Goal: Information Seeking & Learning: Learn about a topic

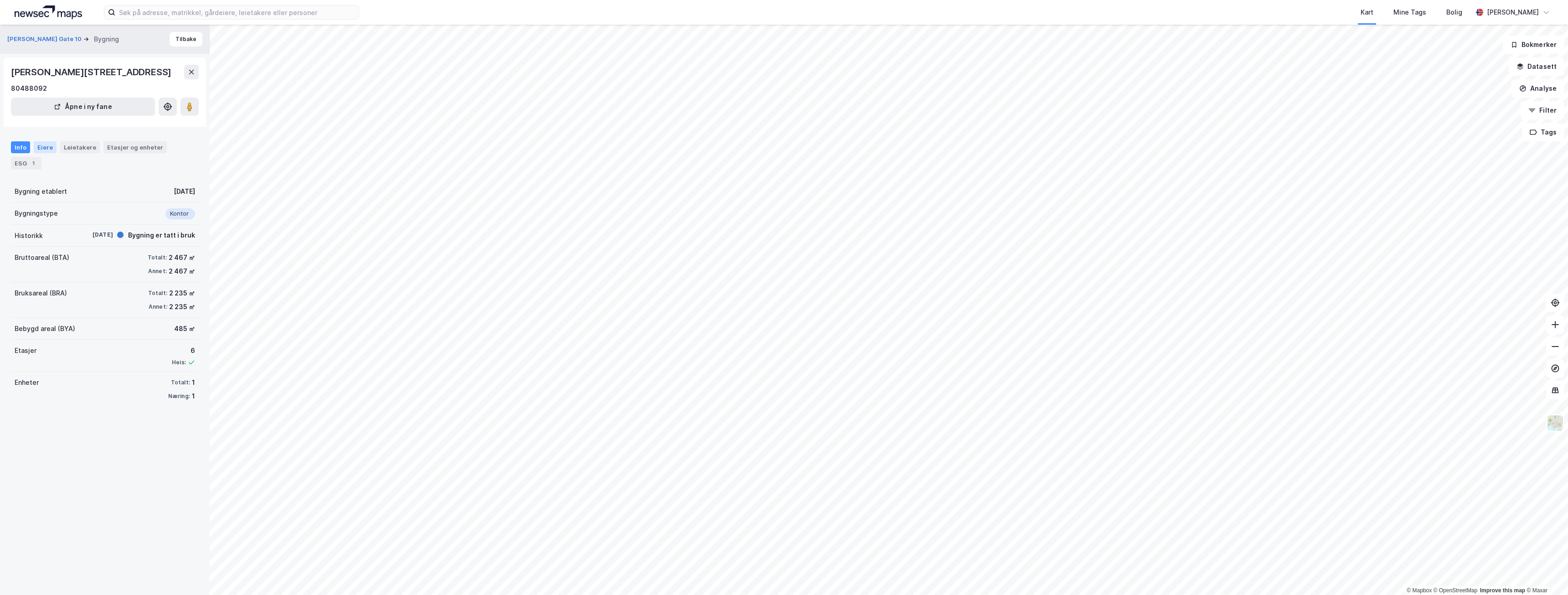
click at [45, 146] on div "Eiere" at bounding box center [44, 147] width 23 height 12
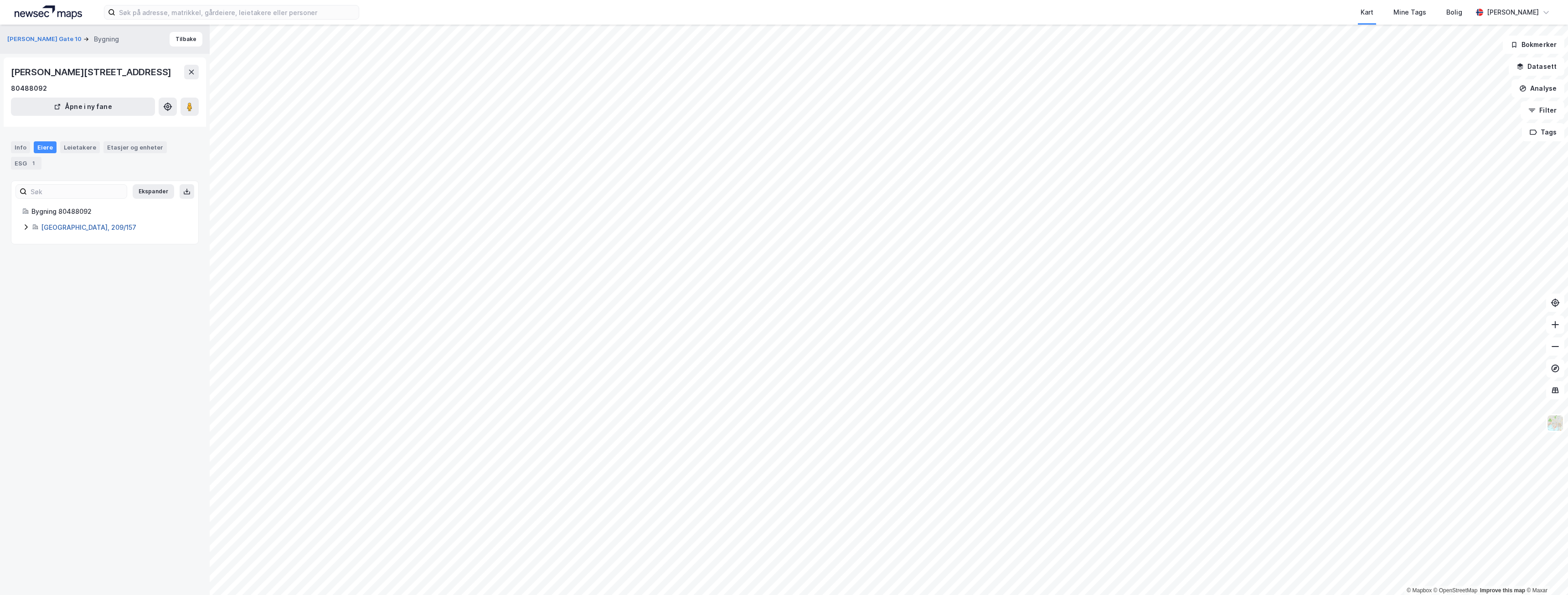
click at [75, 225] on link "[GEOGRAPHIC_DATA], 209/157" at bounding box center [88, 227] width 96 height 8
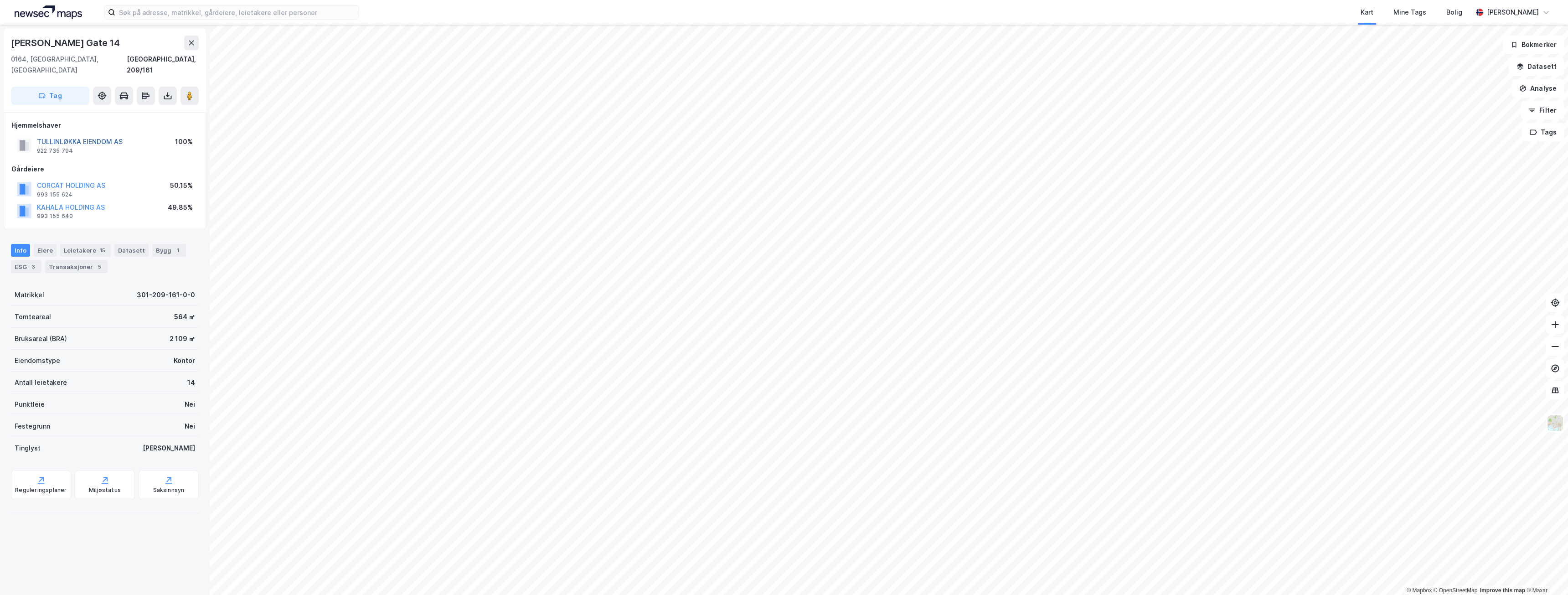
click at [0, 0] on button "TULLINLØKKA EIENDOM AS" at bounding box center [0, 0] width 0 height 0
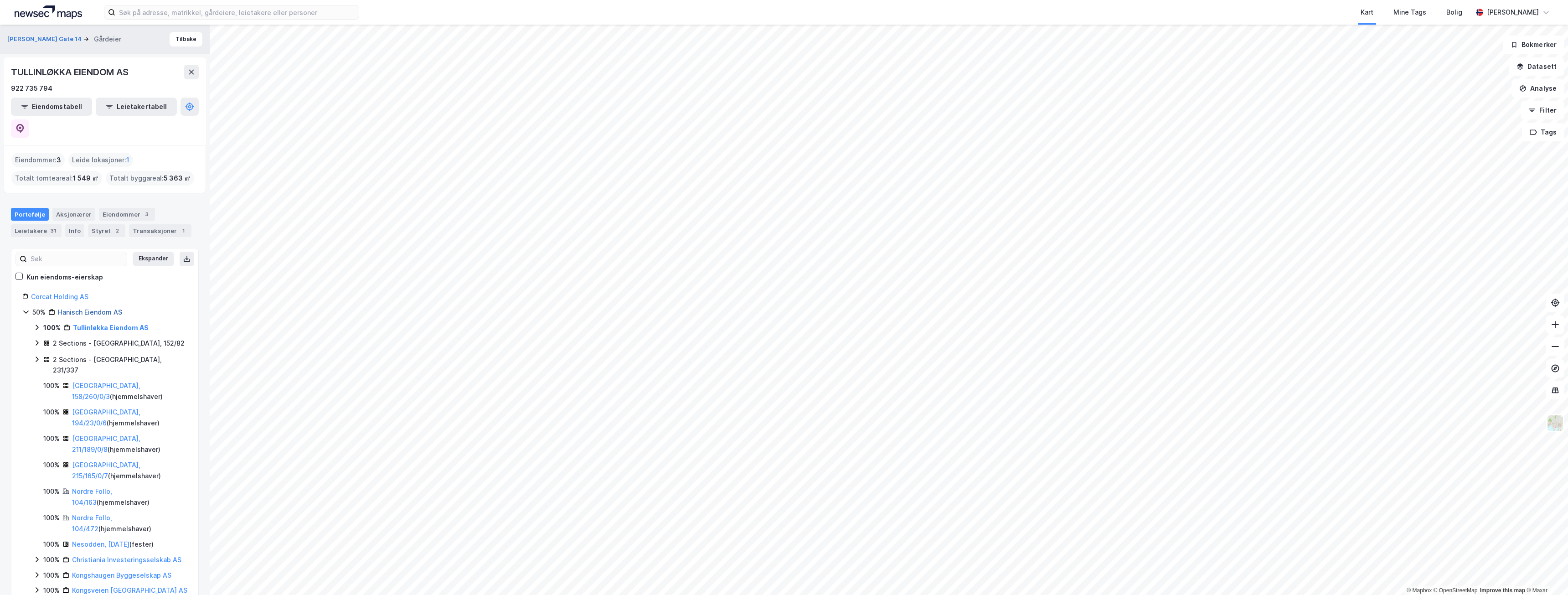
click at [89, 308] on link "Hanisch Eiendom AS" at bounding box center [90, 312] width 65 height 8
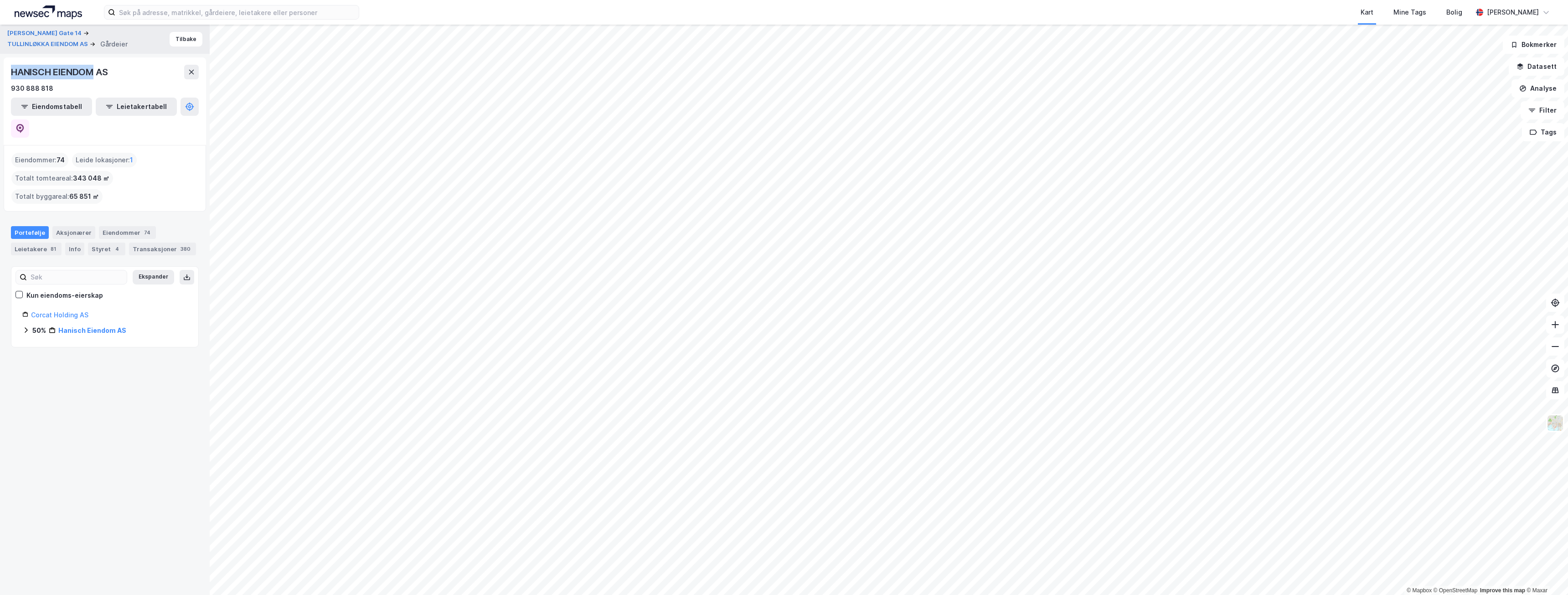
drag, startPoint x: 94, startPoint y: 69, endPoint x: 9, endPoint y: 78, distance: 85.5
click at [9, 78] on div "HANISCH EIENDOM AS 930 888 818 Eiendomstabell Leietakertabell" at bounding box center [105, 101] width 202 height 88
copy div "HANISCH EIENDOM"
click at [156, 164] on div "Eiendommer : 74 Leide lokasjoner : 1 Totalt tomteareal : 343 048 ㎡ Totalt bygga…" at bounding box center [105, 178] width 187 height 51
click at [52, 153] on div "Eiendommer : 74" at bounding box center [40, 160] width 57 height 15
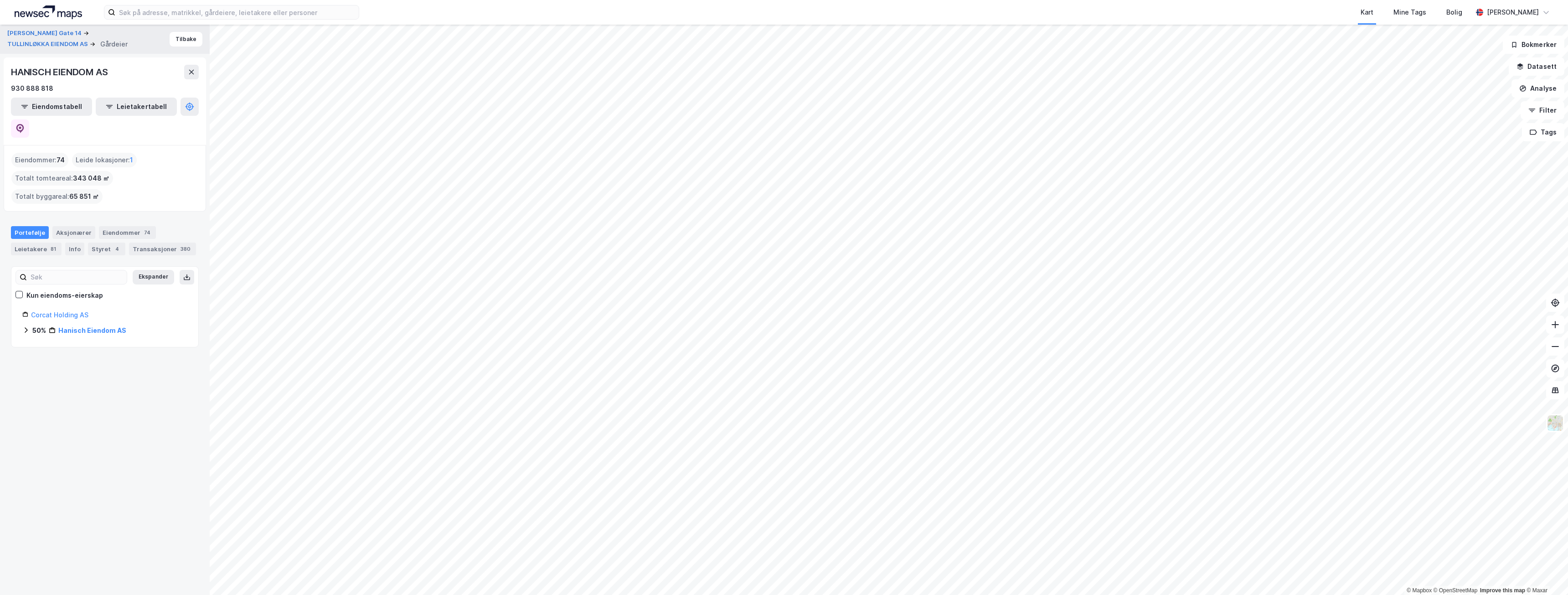
click at [39, 153] on div "Eiendommer : 74" at bounding box center [40, 160] width 57 height 15
click at [50, 244] on div "81" at bounding box center [53, 248] width 9 height 9
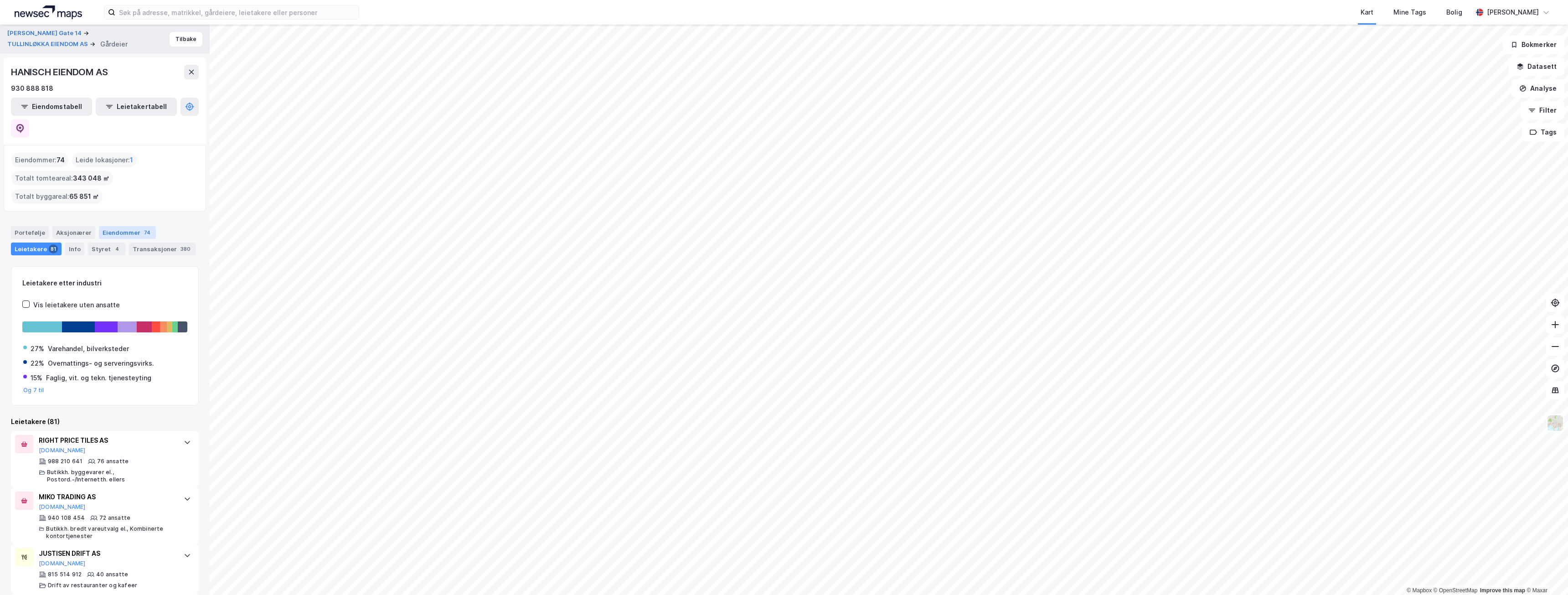
click at [122, 226] on div "Eiendommer 74" at bounding box center [127, 232] width 57 height 13
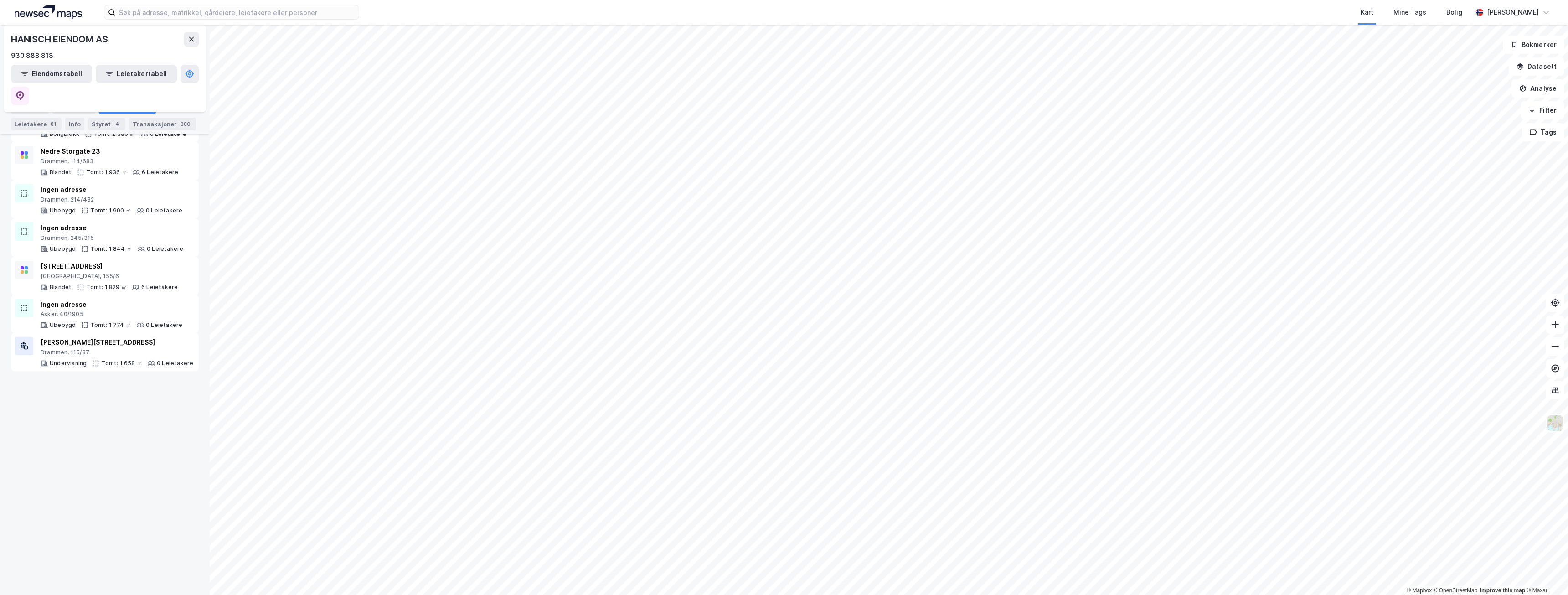
scroll to position [331, 0]
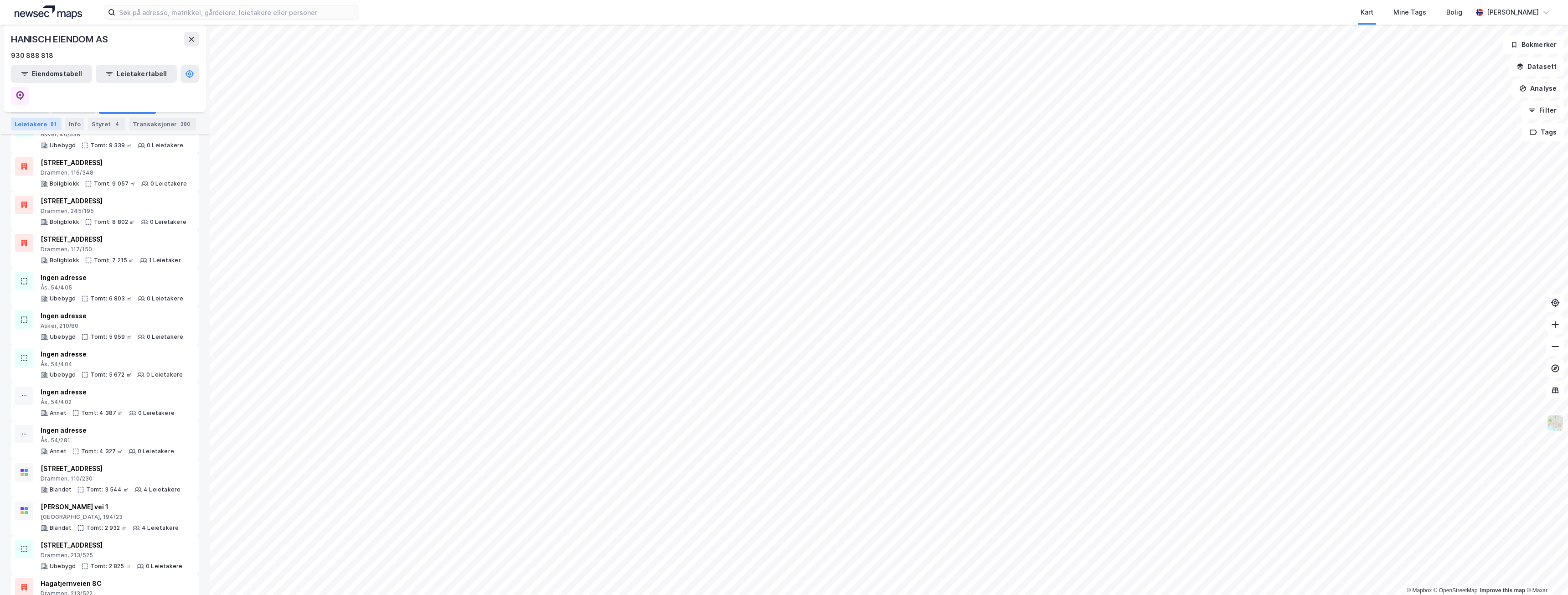
click at [40, 121] on div "Leietakere 81" at bounding box center [36, 124] width 51 height 13
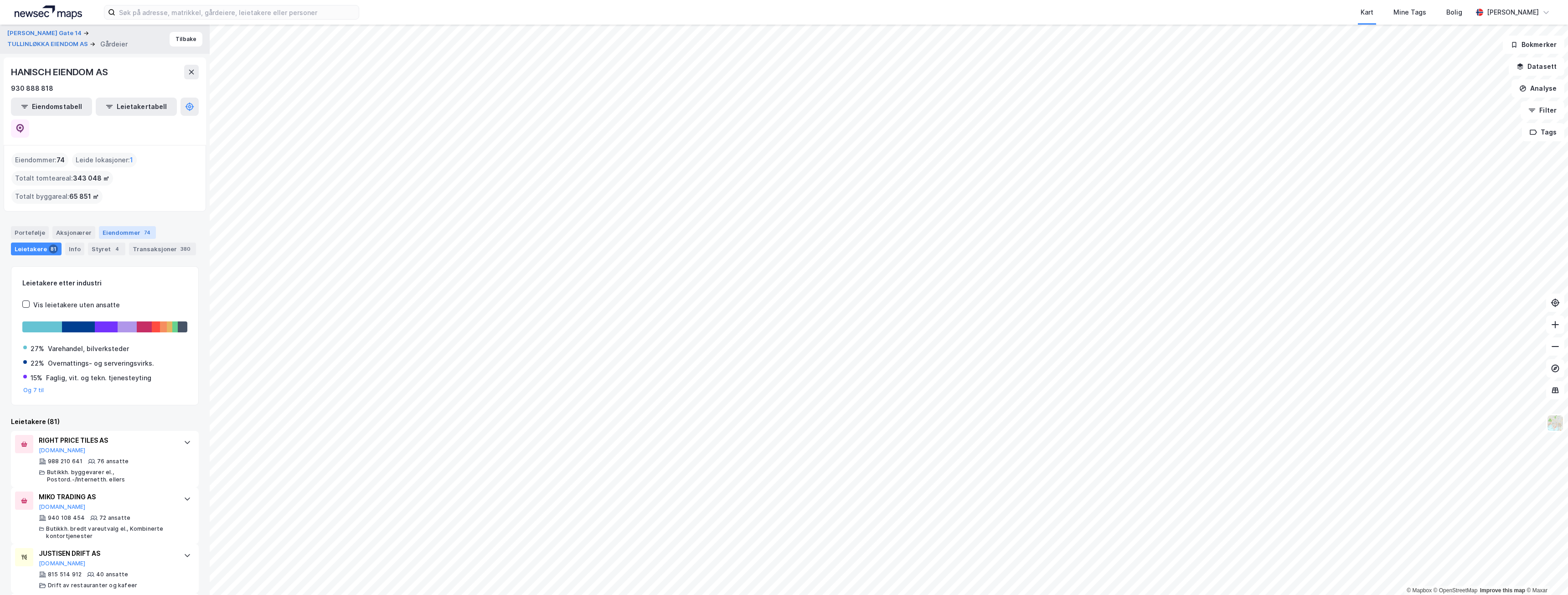
click at [118, 226] on div "Eiendommer 74" at bounding box center [127, 232] width 57 height 13
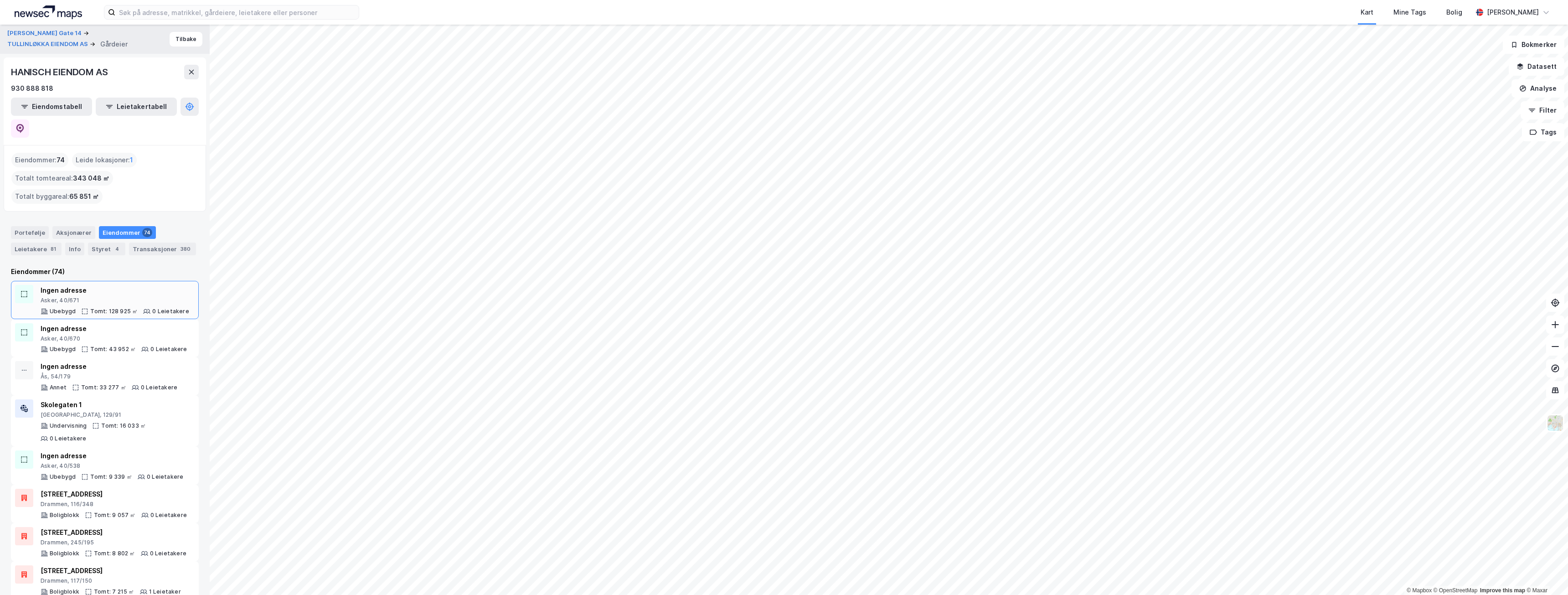
click at [128, 285] on div "Ingen adresse" at bounding box center [115, 290] width 149 height 11
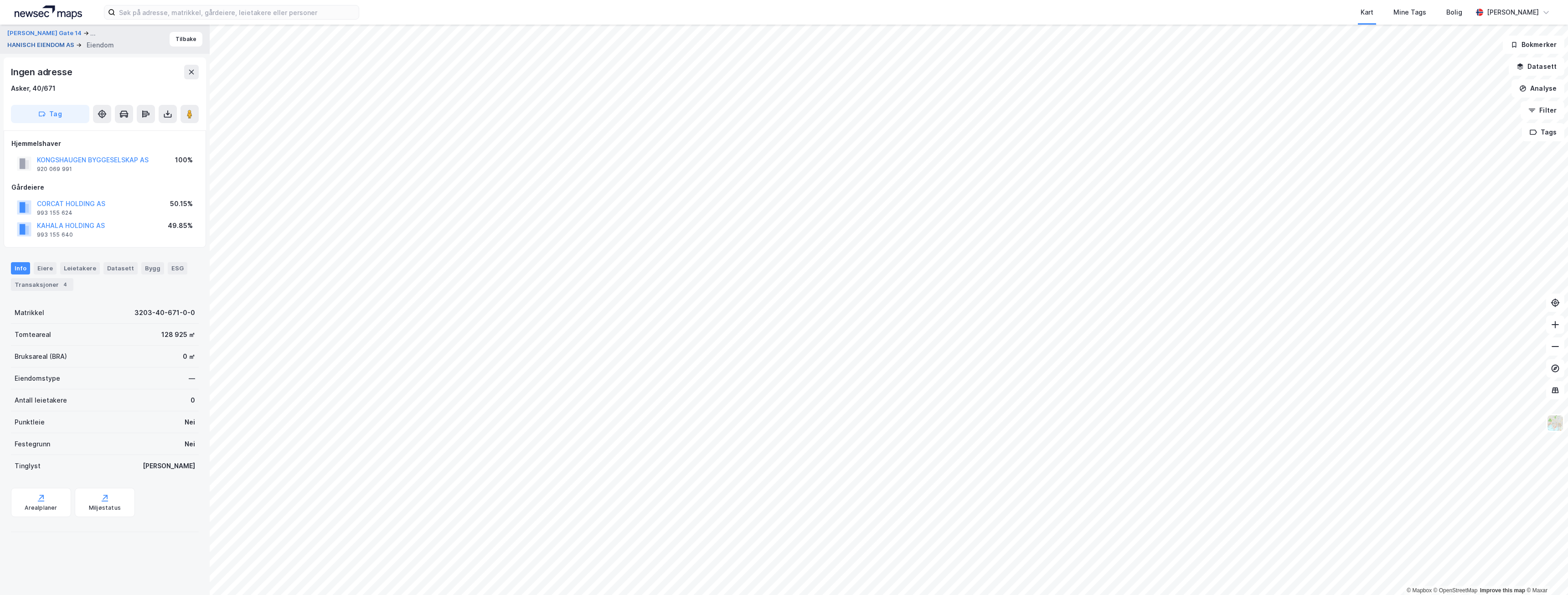
click at [62, 45] on button "HANISCH EIENDOM AS" at bounding box center [41, 45] width 69 height 9
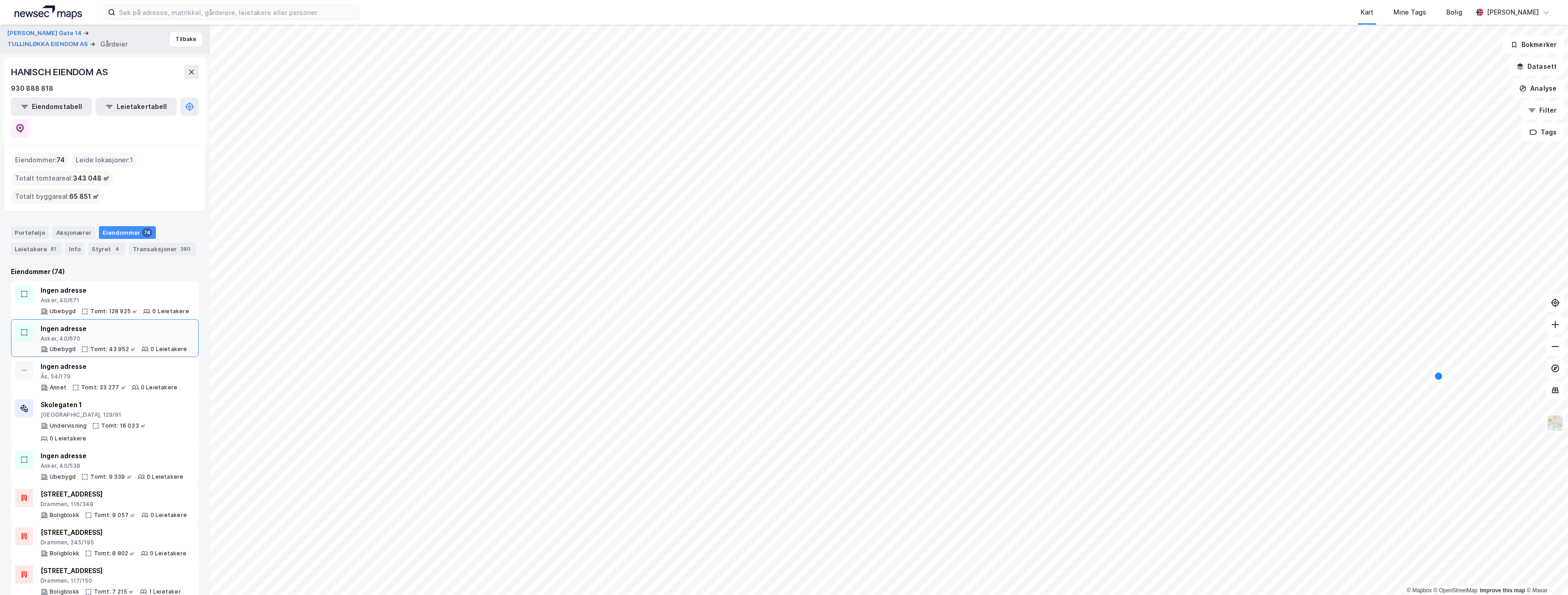
click at [111, 323] on div "Ingen adresse Asker, 40/670" at bounding box center [114, 333] width 147 height 19
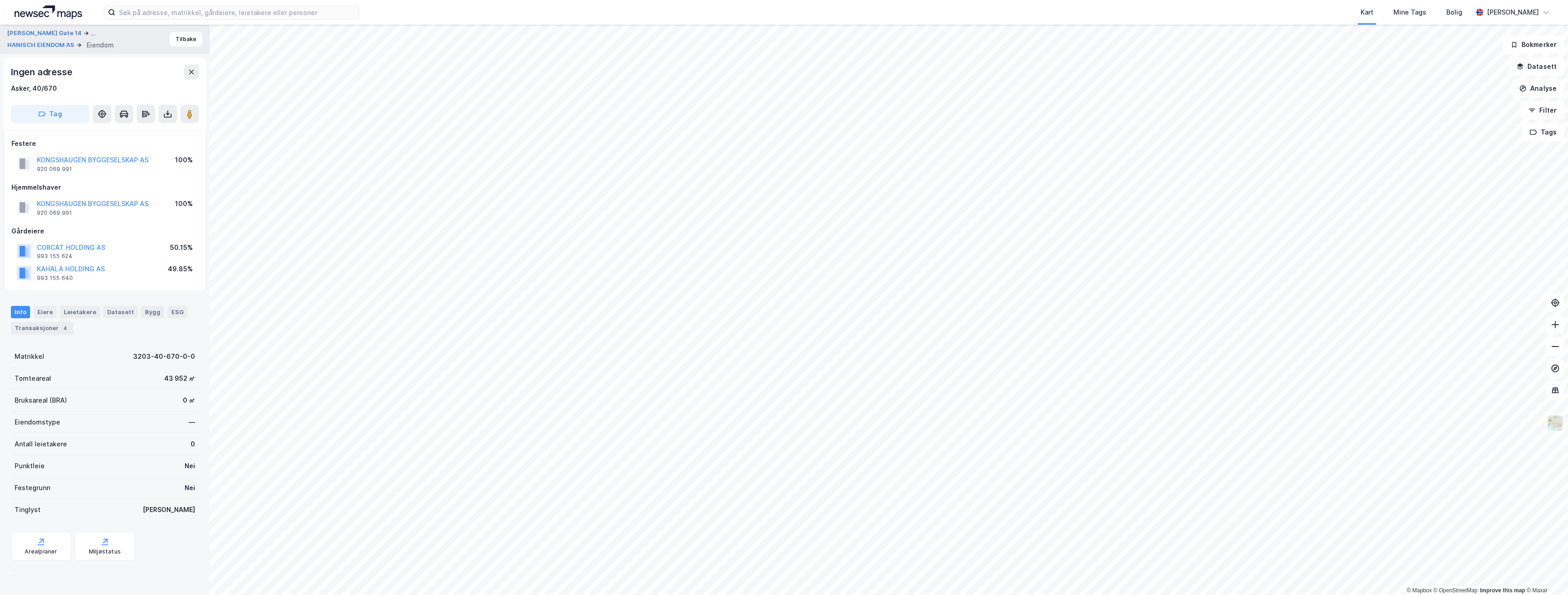
click at [55, 40] on div "[PERSON_NAME] Gate 14 ... HANISCH EIENDOM AS Eiendom" at bounding box center [88, 39] width 163 height 23
click at [54, 46] on button "HANISCH EIENDOM AS" at bounding box center [41, 45] width 69 height 9
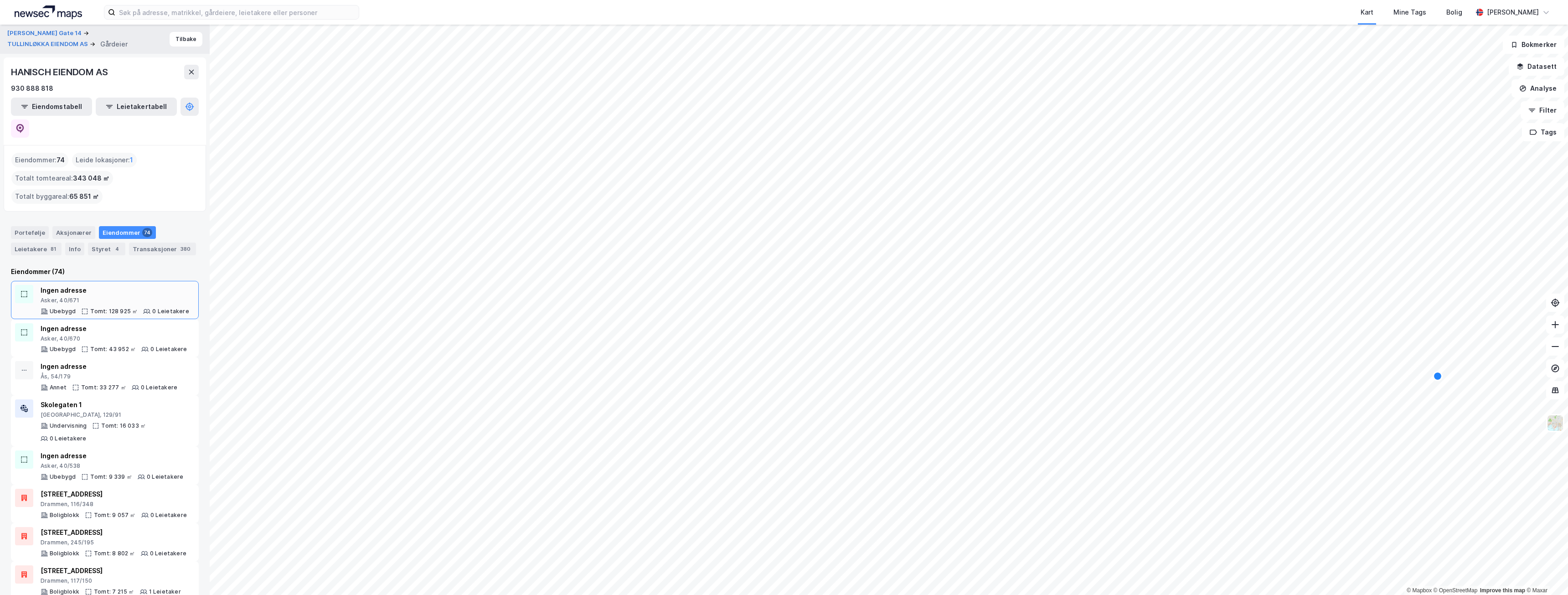
click at [108, 297] on div "Asker, 40/671" at bounding box center [115, 300] width 149 height 7
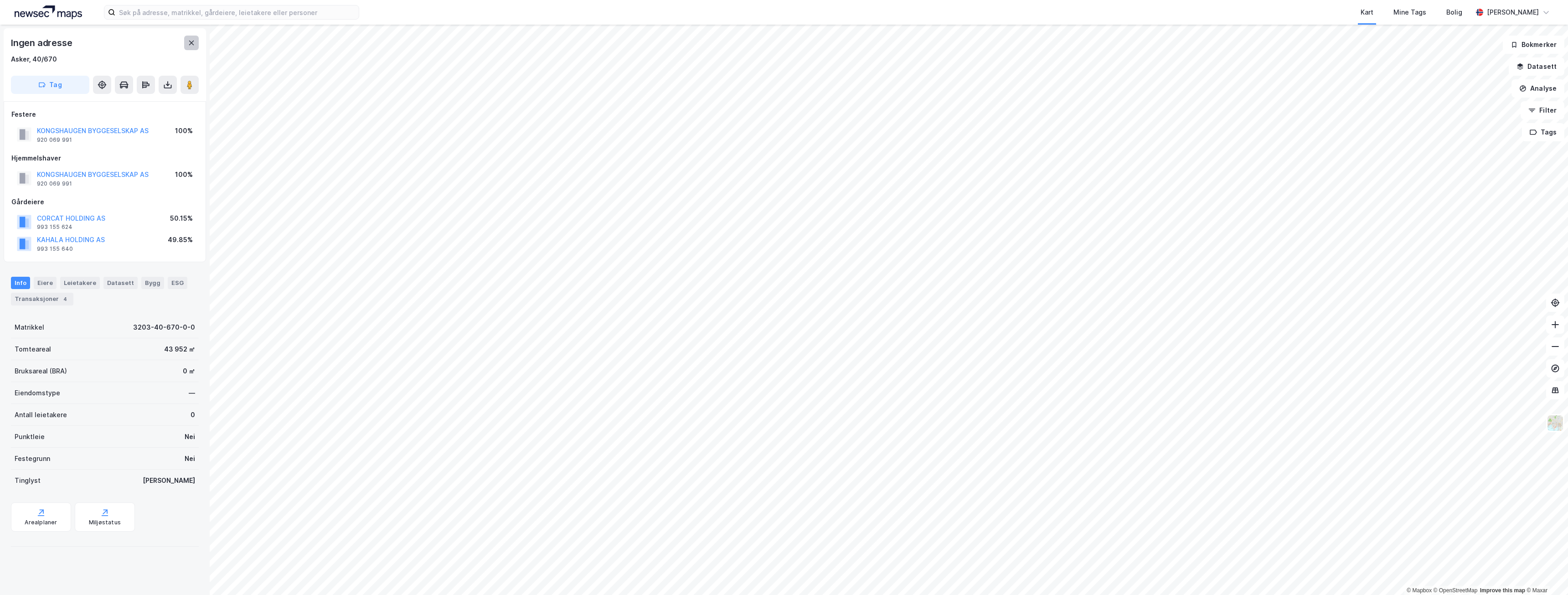
click at [197, 41] on button at bounding box center [192, 43] width 15 height 15
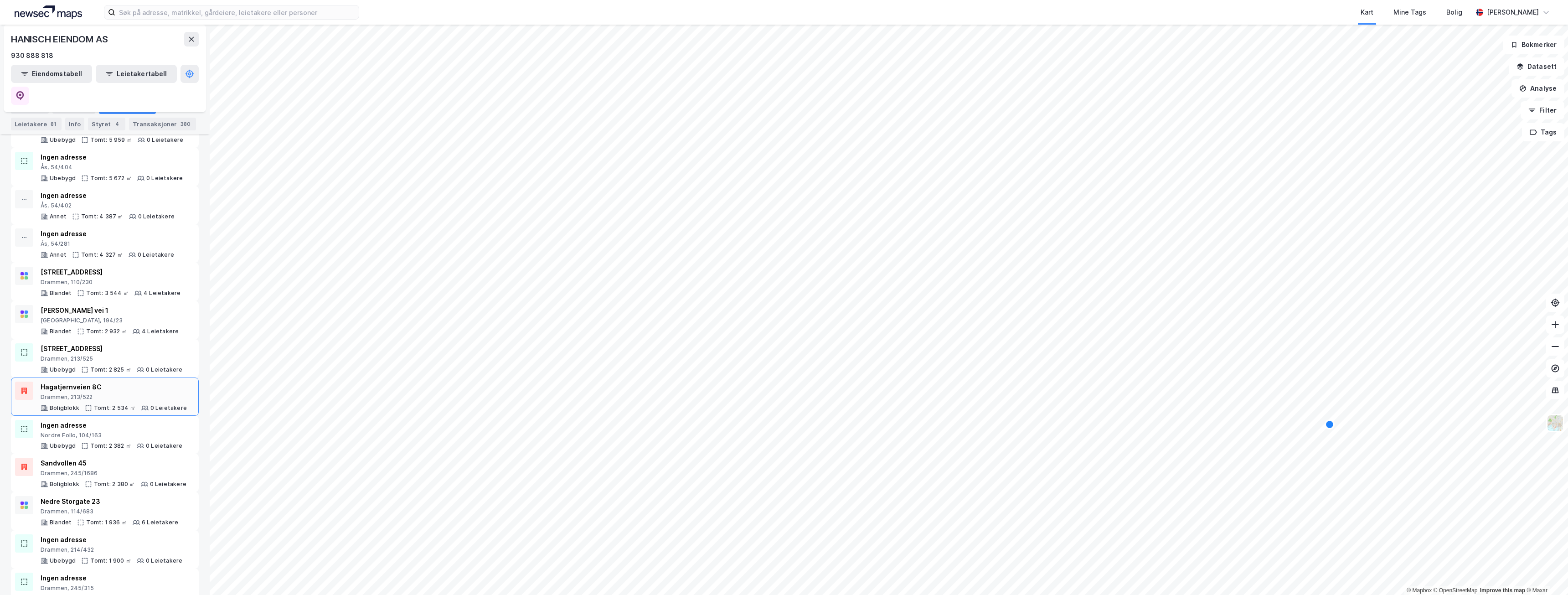
scroll to position [502, 0]
